Goal: Navigation & Orientation: Find specific page/section

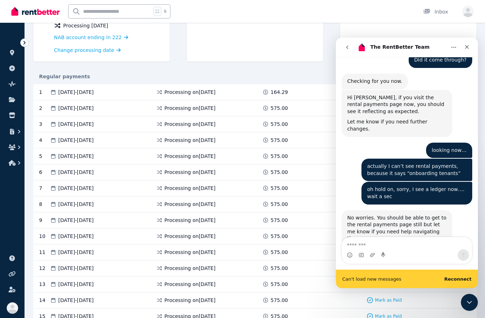
scroll to position [1711, 0]
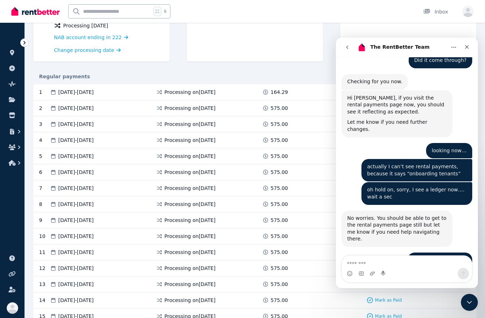
click at [348, 44] on button "go back" at bounding box center [348, 48] width 14 height 14
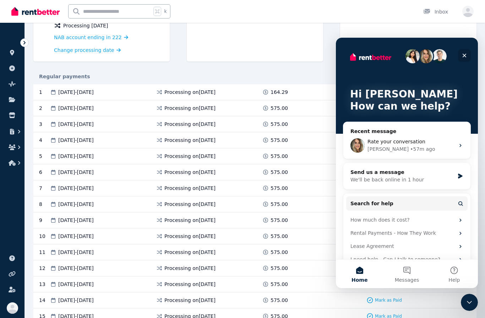
click at [465, 56] on icon "Close" at bounding box center [465, 56] width 4 height 4
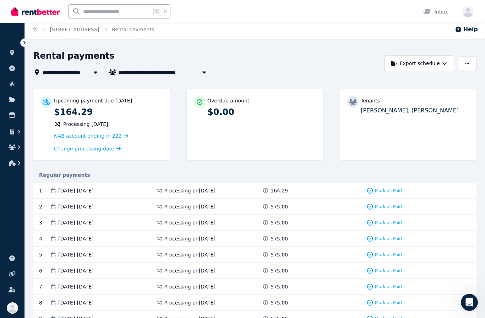
scroll to position [0, 0]
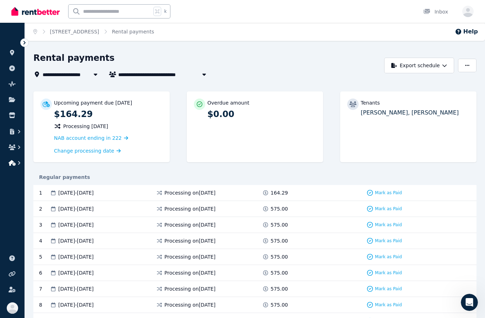
click at [14, 162] on icon "button" at bounding box center [12, 163] width 7 height 6
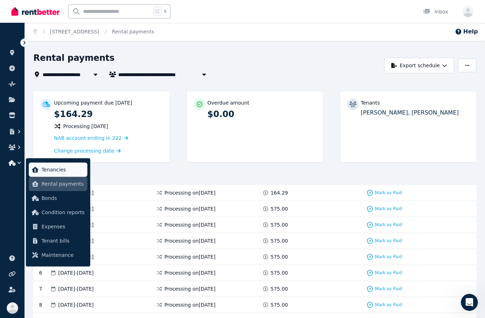
click at [53, 170] on span "Tenancies" at bounding box center [63, 169] width 43 height 9
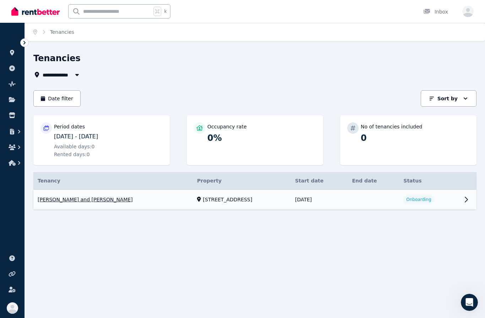
click at [463, 199] on link "View property details" at bounding box center [254, 199] width 443 height 20
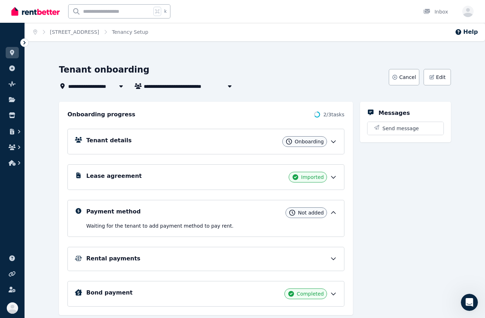
click at [337, 141] on div "Tenant details Onboarding" at bounding box center [206, 142] width 277 height 26
click at [335, 141] on icon at bounding box center [333, 142] width 4 height 2
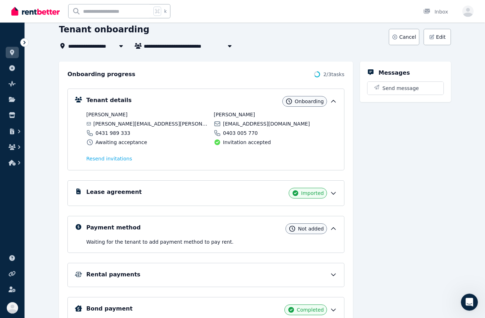
scroll to position [40, 0]
click at [341, 190] on div "Lease agreement Imported" at bounding box center [206, 193] width 277 height 26
click at [333, 267] on div "Rental payments" at bounding box center [206, 275] width 277 height 24
click at [333, 272] on icon at bounding box center [333, 274] width 7 height 7
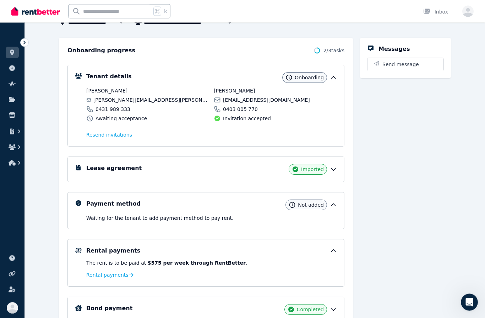
scroll to position [70, 0]
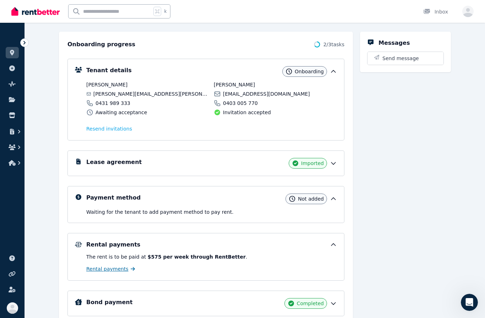
click at [117, 270] on span "Rental payments" at bounding box center [107, 268] width 42 height 7
